Goal: Information Seeking & Learning: Learn about a topic

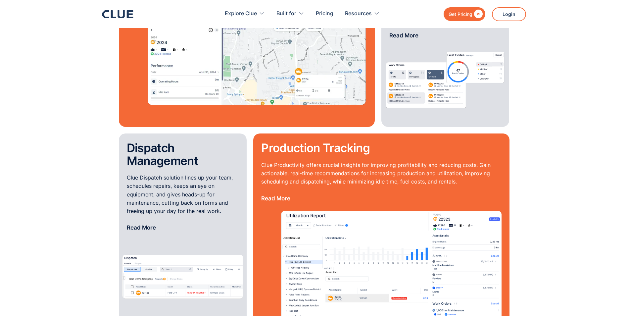
scroll to position [728, 0]
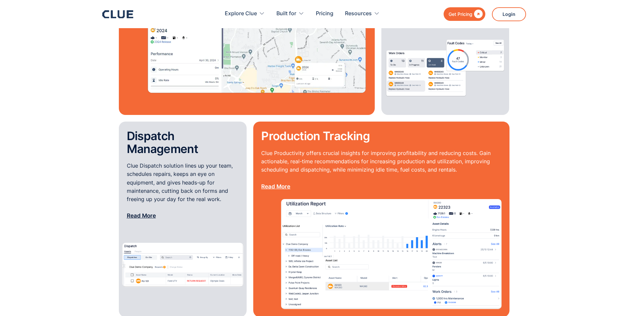
drag, startPoint x: 455, startPoint y: 15, endPoint x: 454, endPoint y: 19, distance: 4.7
click at [455, 15] on div "Get Pricing" at bounding box center [460, 14] width 24 height 8
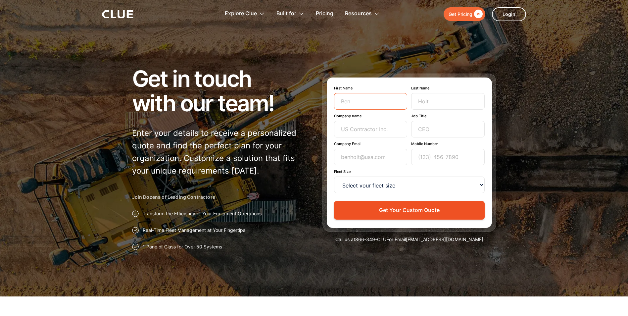
click at [377, 101] on input "First Name" at bounding box center [370, 101] width 73 height 17
type input "Hailey"
type input "Resources"
type input "Graham Resources"
type input "+1 (936) 446-7793"
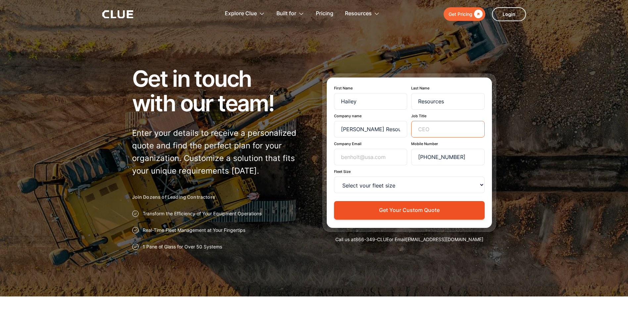
click at [440, 131] on input "Job Title" at bounding box center [447, 129] width 73 height 17
type input "Personal Assistant to CEO"
click at [379, 157] on input "Company Email" at bounding box center [370, 157] width 73 height 17
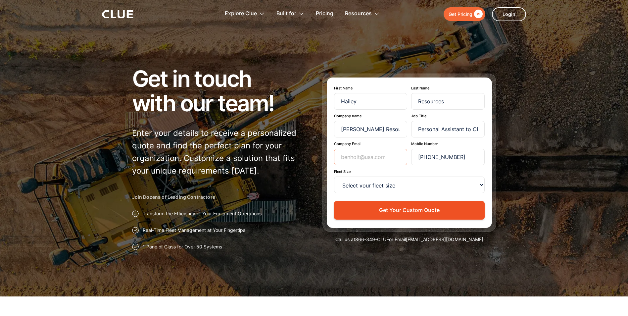
type input "grahamresources25@outlook.com"
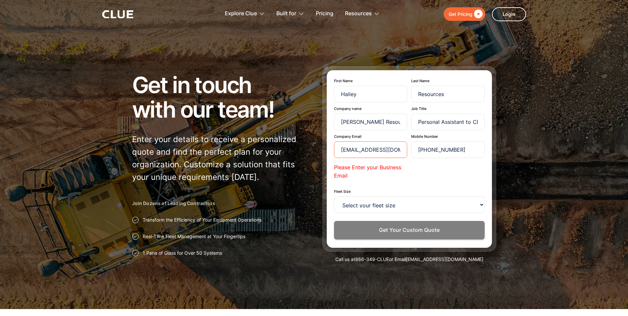
drag, startPoint x: 365, startPoint y: 152, endPoint x: 351, endPoint y: 151, distance: 13.7
click at [365, 152] on input "grahamresources25@outlook.com" at bounding box center [370, 149] width 73 height 17
drag, startPoint x: 339, startPoint y: 151, endPoint x: 426, endPoint y: 151, distance: 87.0
click at [426, 151] on div "Company Email grahamresources25@outlook.com Please Enter your Business Email Mo…" at bounding box center [409, 159] width 151 height 51
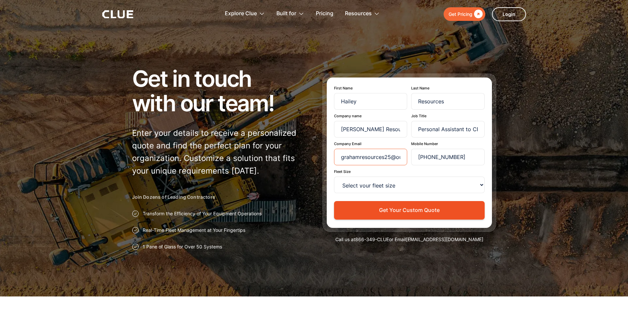
scroll to position [0, 4]
type input "grahamresources25@outlook.com"
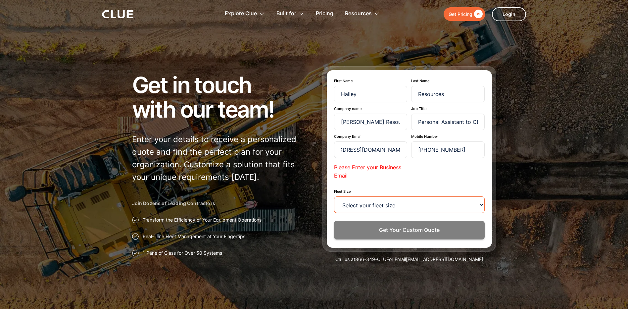
click at [430, 204] on select "Select your fleet size <15 15-99 100-499 500-999 >1000" at bounding box center [409, 204] width 151 height 17
select select "15-99"
click at [334, 196] on select "Select your fleet size <15 15-99 100-499 500-999 >1000" at bounding box center [409, 204] width 151 height 17
drag, startPoint x: 381, startPoint y: 143, endPoint x: 378, endPoint y: 140, distance: 4.2
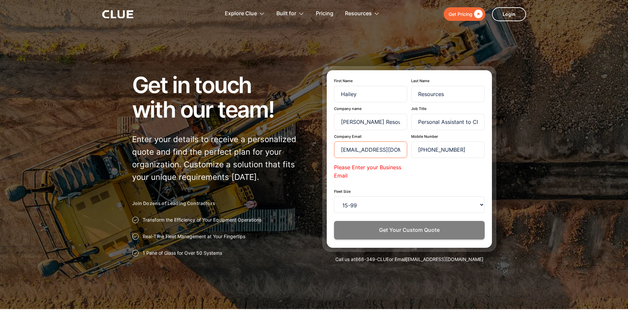
click at [380, 142] on input "grahamresources25@outlook.com" at bounding box center [370, 149] width 73 height 17
click at [354, 149] on input "grahamresources25@outlook.com" at bounding box center [370, 149] width 73 height 17
drag, startPoint x: 357, startPoint y: 149, endPoint x: 333, endPoint y: 148, distance: 23.9
click at [351, 149] on input "grahamresources25@outlook.com" at bounding box center [370, 149] width 73 height 17
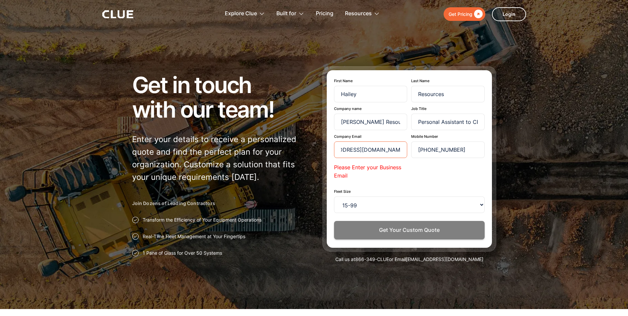
drag, startPoint x: 337, startPoint y: 148, endPoint x: 422, endPoint y: 151, distance: 84.1
click at [422, 151] on div "Company Email grahamresources25@outlook.com Please Enter your Business Email Mo…" at bounding box center [409, 159] width 151 height 51
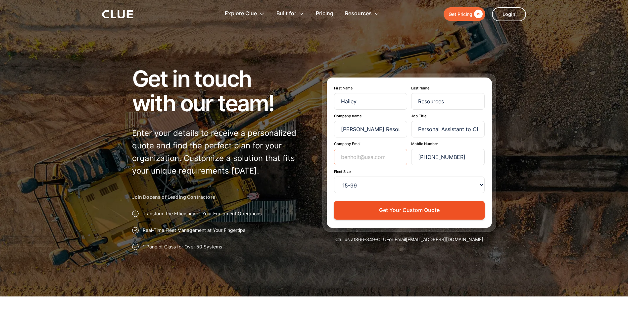
scroll to position [0, 0]
type input "grahamresources25@outlook.com"
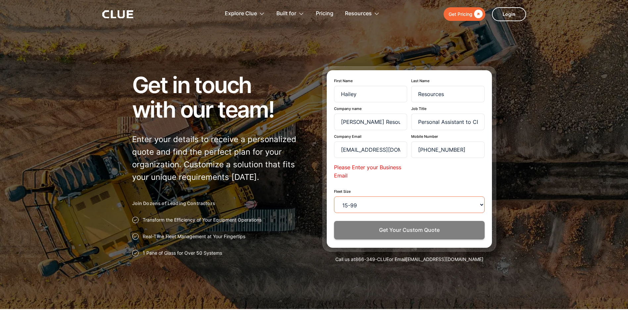
click at [403, 208] on select "Select your fleet size <15 15-99 100-499 500-999 >1000" at bounding box center [409, 204] width 151 height 17
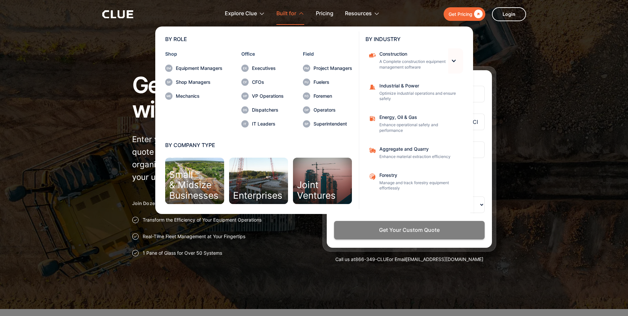
click at [456, 62] on div at bounding box center [454, 61] width 6 height 6
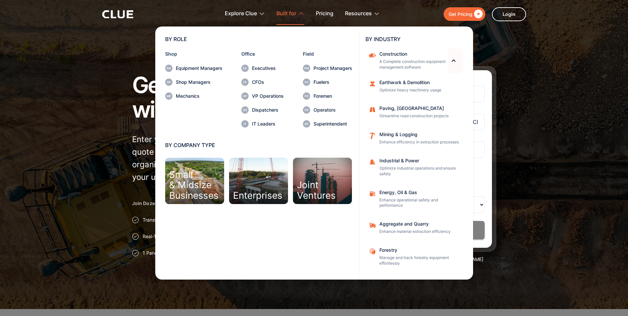
click at [456, 62] on div at bounding box center [454, 61] width 6 height 6
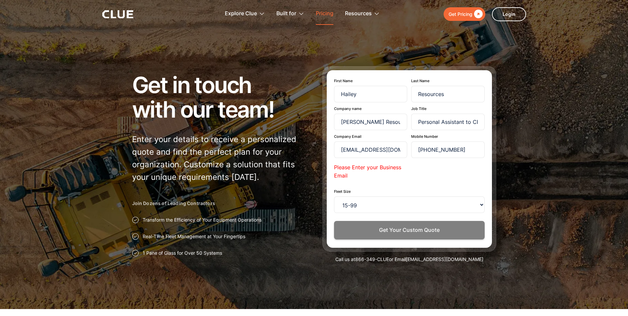
click at [321, 12] on link "Pricing" at bounding box center [325, 13] width 18 height 21
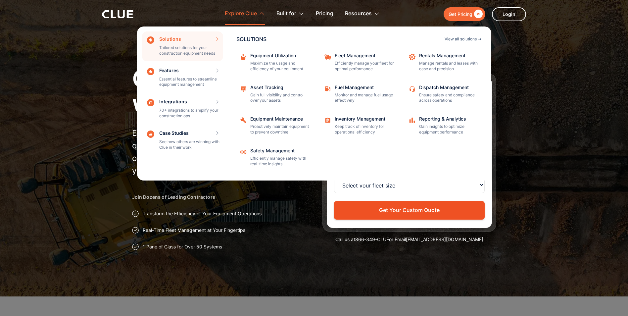
click at [465, 40] on div "View all solutions" at bounding box center [460, 39] width 32 height 4
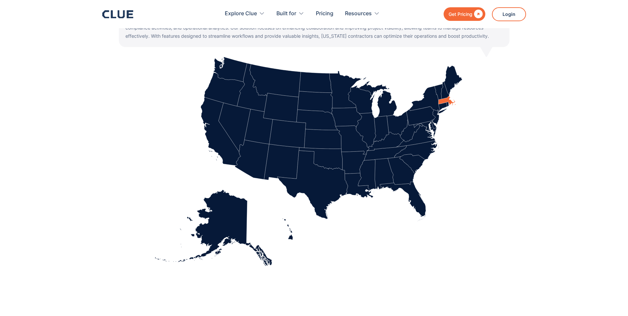
scroll to position [265, 0]
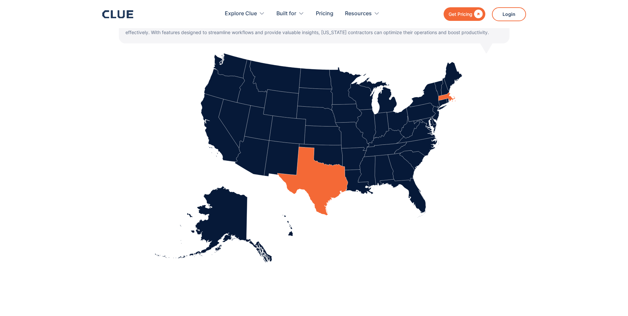
click at [330, 187] on icon at bounding box center [312, 181] width 70 height 68
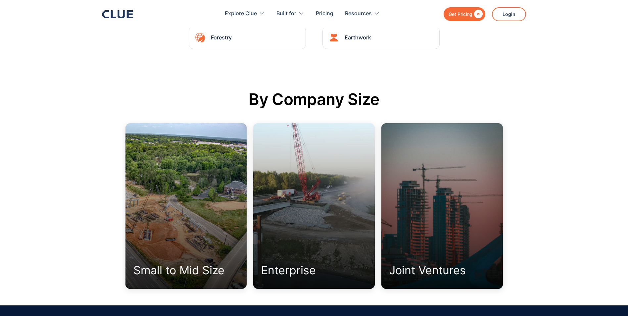
scroll to position [1505, 0]
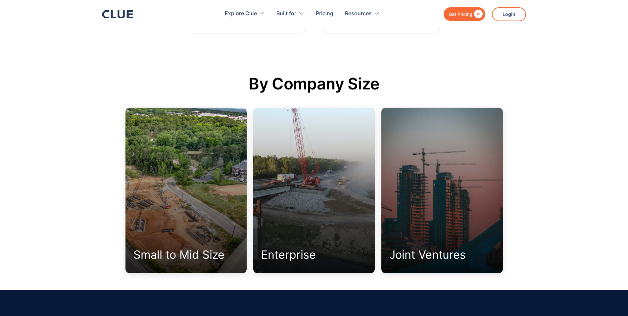
click at [213, 216] on div at bounding box center [185, 190] width 121 height 165
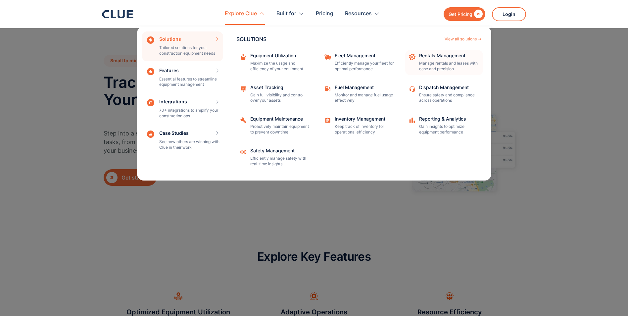
click at [458, 63] on p "Manage rentals and leases with ease and precision" at bounding box center [449, 66] width 60 height 11
